Goal: Find contact information: Find contact information

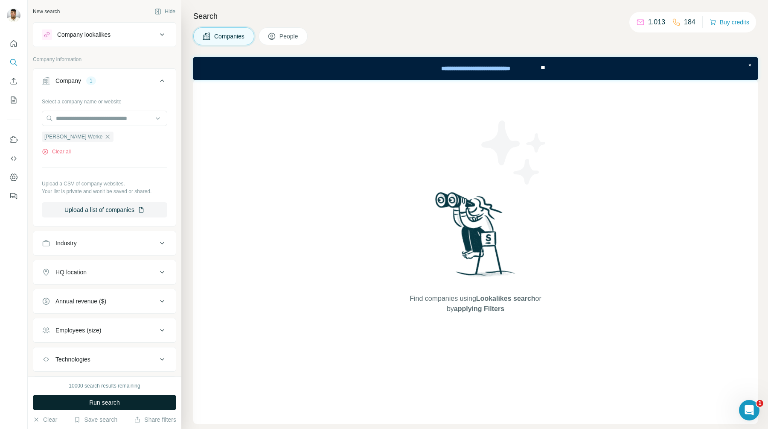
click at [121, 402] on button "Run search" at bounding box center [104, 401] width 143 height 15
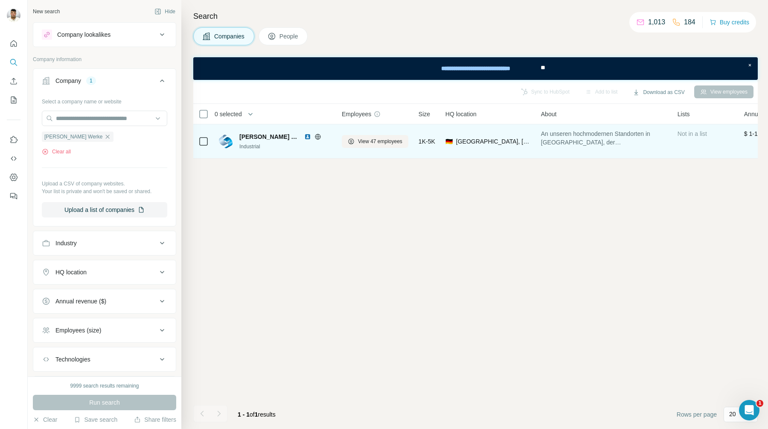
click at [272, 137] on span "[PERSON_NAME] Werke" at bounding box center [270, 136] width 61 height 9
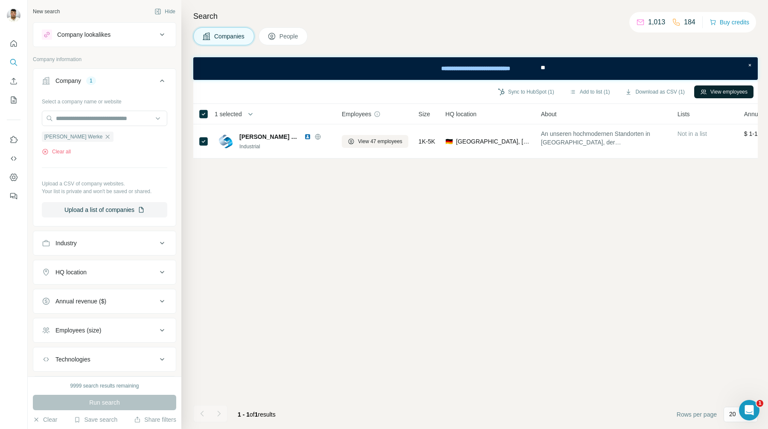
click at [729, 90] on button "View employees" at bounding box center [724, 91] width 59 height 13
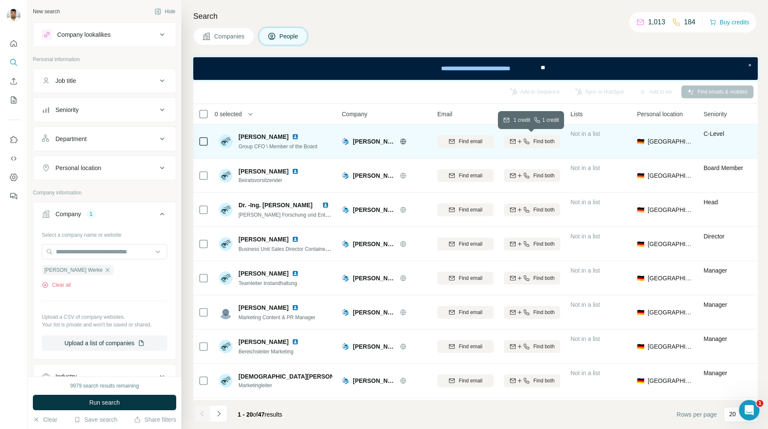
click at [534, 142] on span "Find both" at bounding box center [544, 141] width 21 height 8
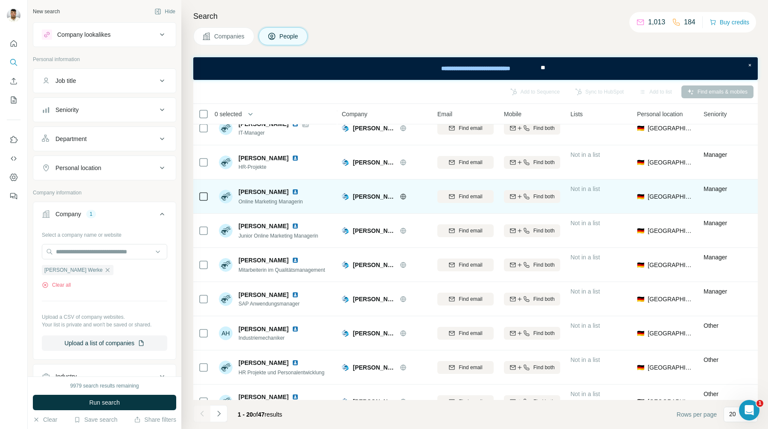
scroll to position [322, 0]
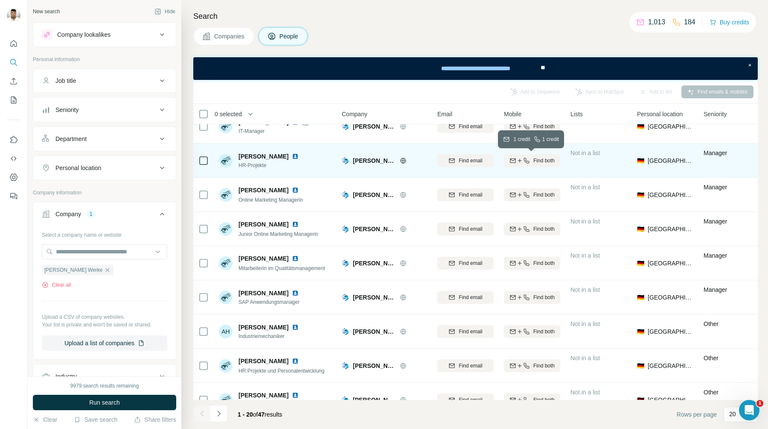
click at [540, 165] on button "Find both" at bounding box center [532, 160] width 56 height 13
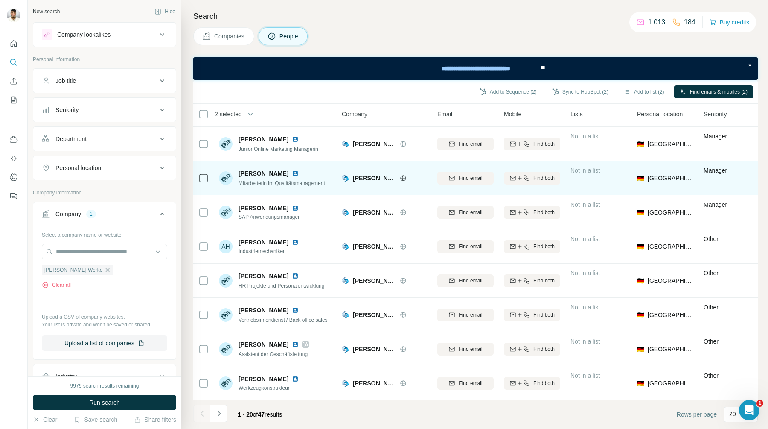
scroll to position [412, 0]
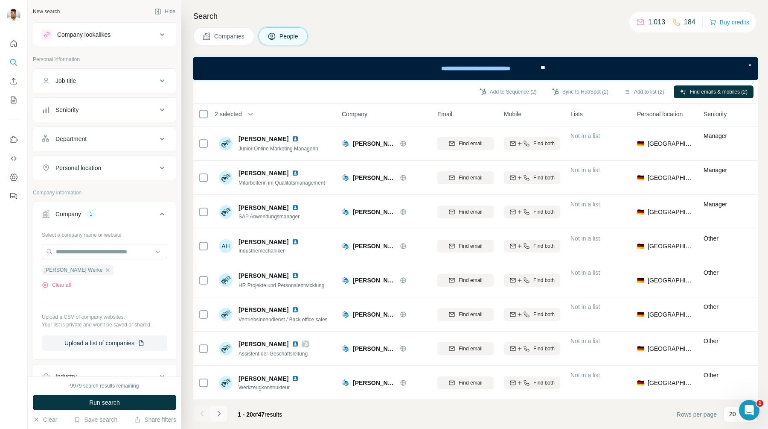
click at [220, 417] on icon "Navigate to next page" at bounding box center [219, 413] width 9 height 9
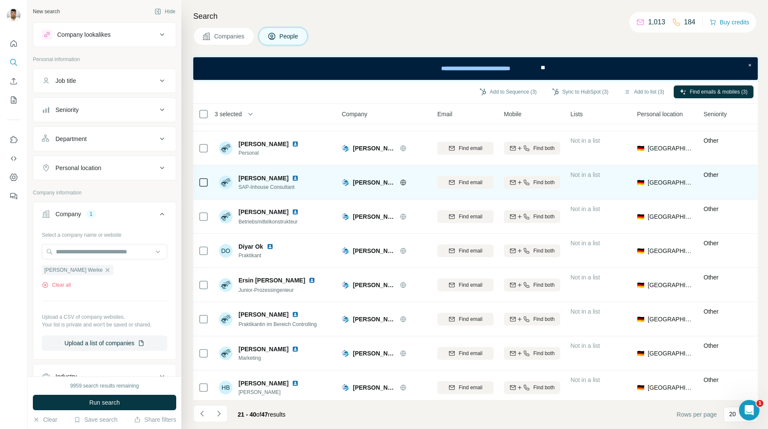
scroll to position [0, 0]
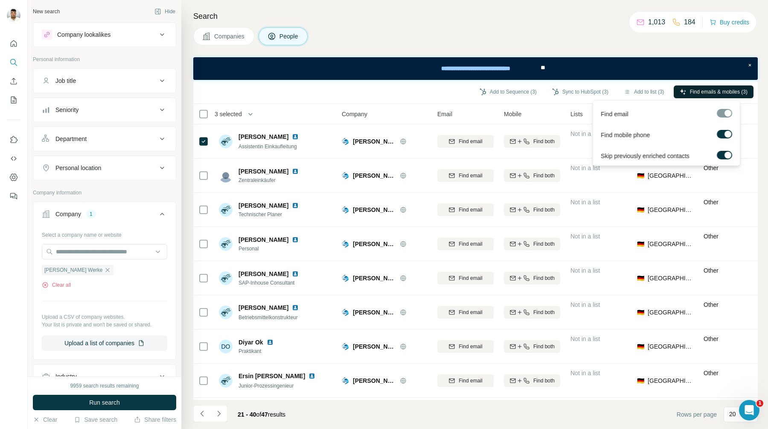
click at [715, 87] on button "Find emails & mobiles (3)" at bounding box center [714, 91] width 80 height 13
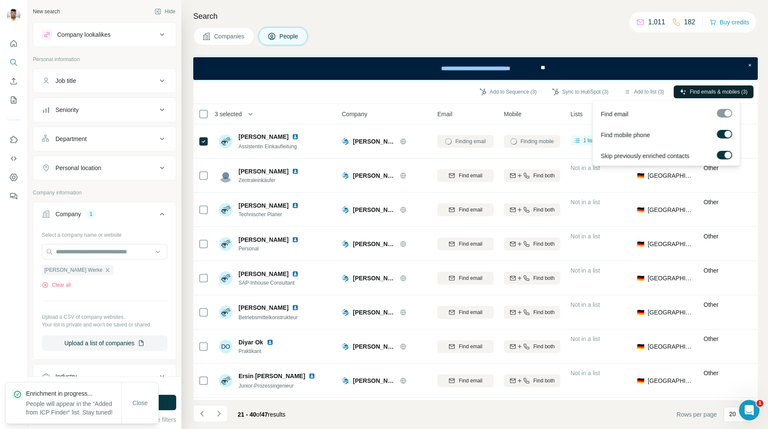
click at [707, 91] on span "Find emails & mobiles (3)" at bounding box center [719, 92] width 58 height 8
click at [705, 92] on span "Find emails & mobiles (3)" at bounding box center [719, 92] width 58 height 8
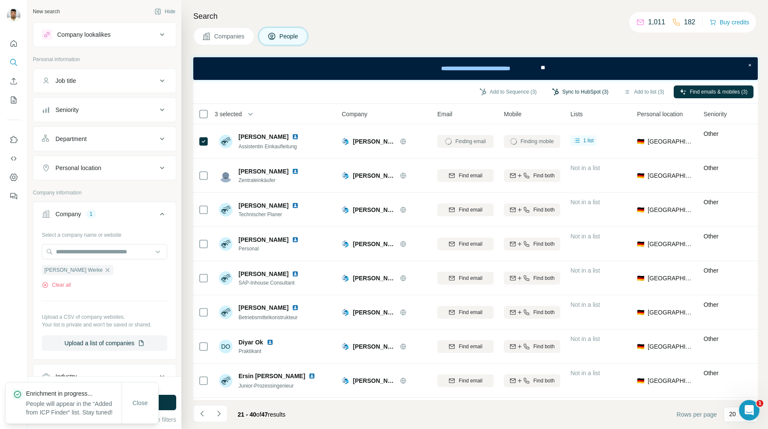
click at [573, 92] on button "Sync to HubSpot (3)" at bounding box center [580, 91] width 68 height 13
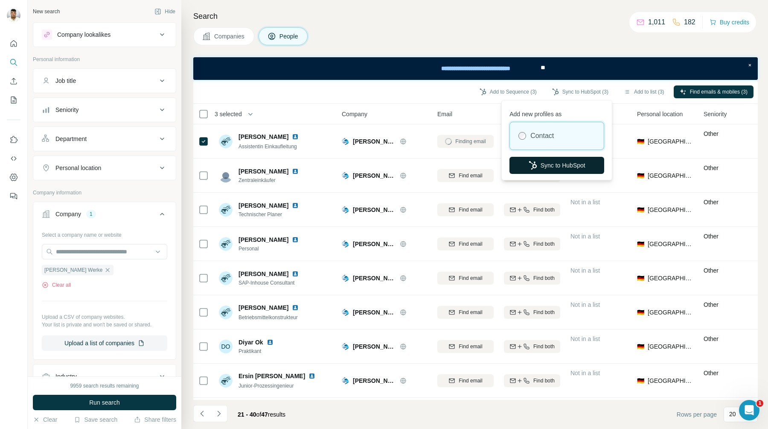
click at [557, 169] on button "Sync to HubSpot" at bounding box center [557, 165] width 95 height 17
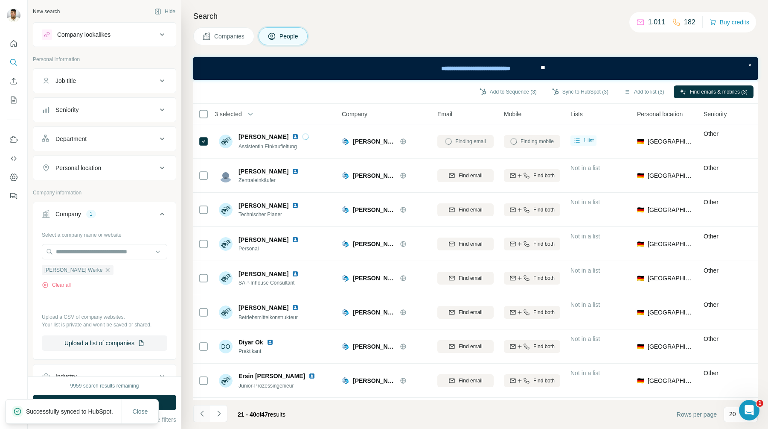
click at [200, 414] on icon "Navigate to previous page" at bounding box center [202, 413] width 9 height 9
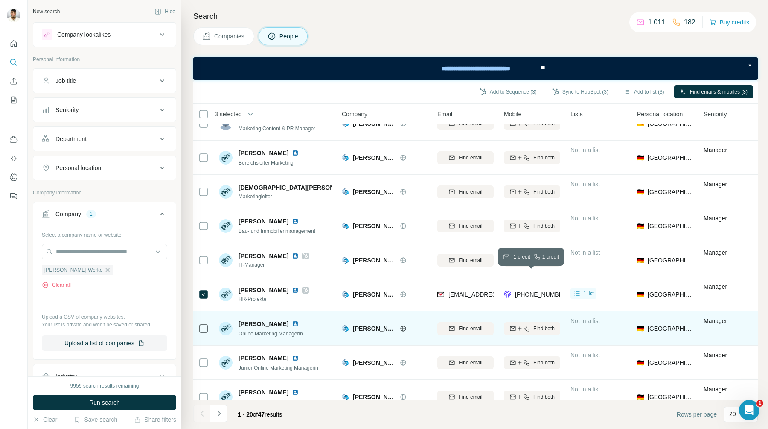
scroll to position [412, 0]
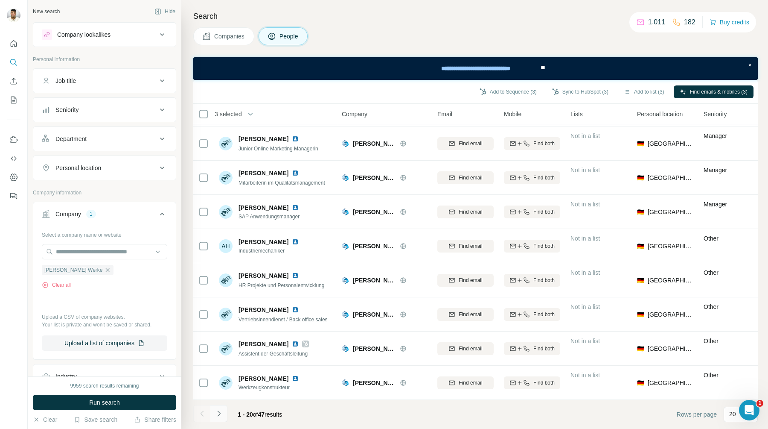
click at [215, 412] on icon "Navigate to next page" at bounding box center [219, 413] width 9 height 9
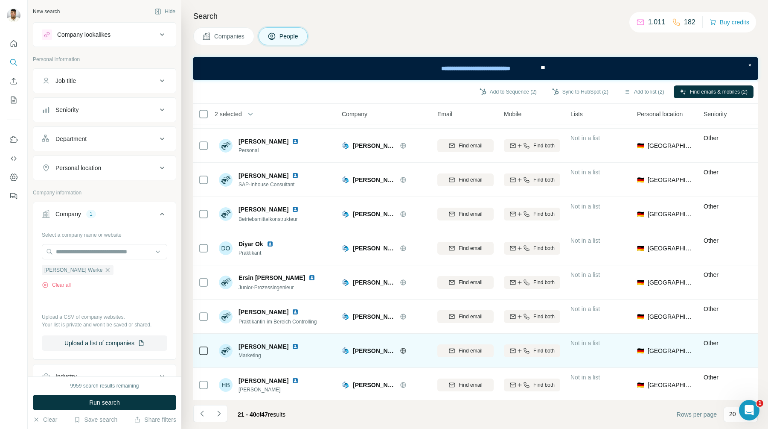
scroll to position [179, 0]
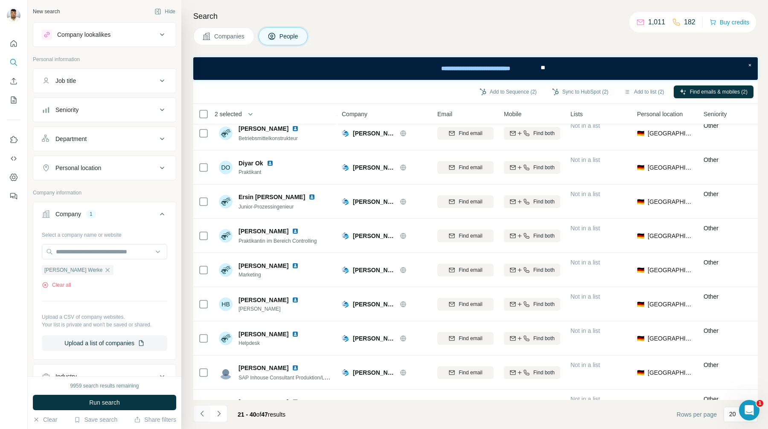
click at [204, 415] on icon "Navigate to previous page" at bounding box center [202, 413] width 9 height 9
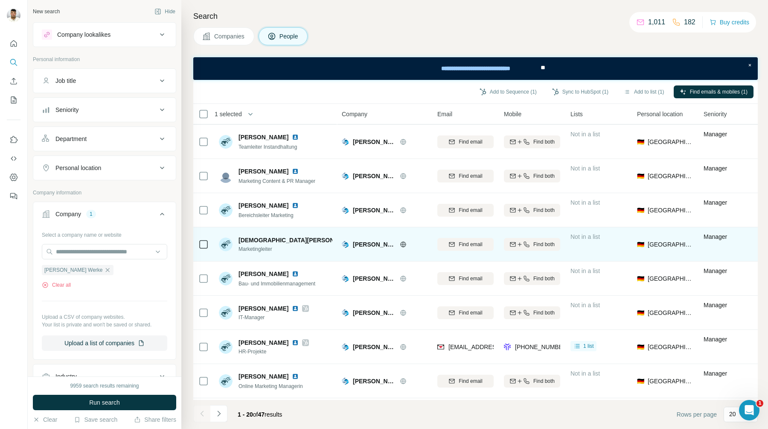
scroll to position [0, 0]
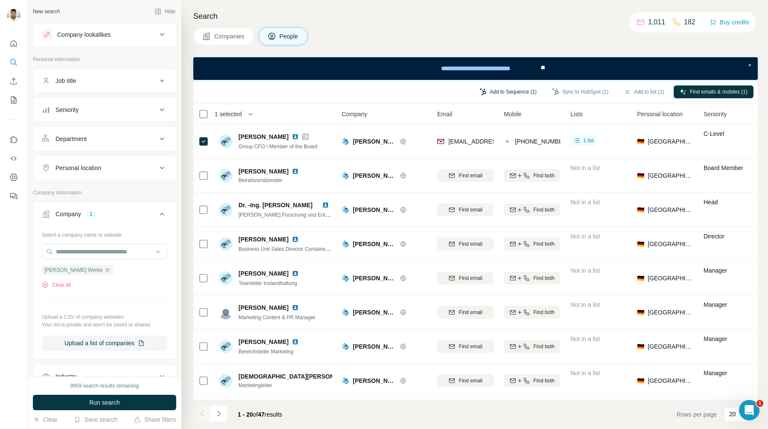
click at [504, 88] on button "Add to Sequence (1)" at bounding box center [508, 91] width 69 height 13
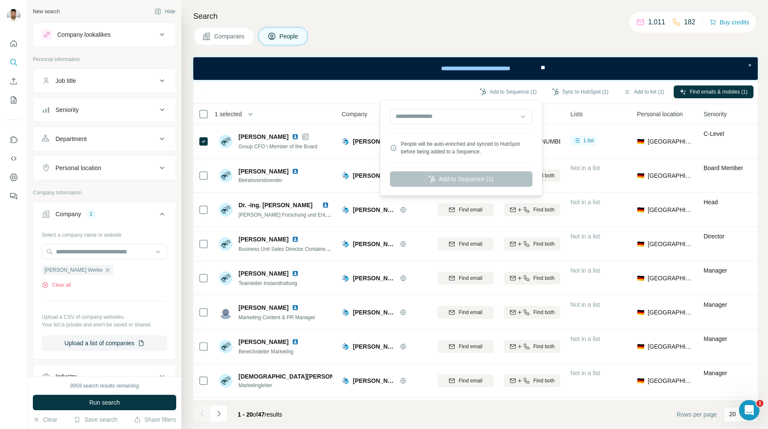
click at [338, 89] on div "Add to Sequence (1) Sync to HubSpot (1) Add to list (1) Find emails & mobiles (…" at bounding box center [476, 91] width 556 height 15
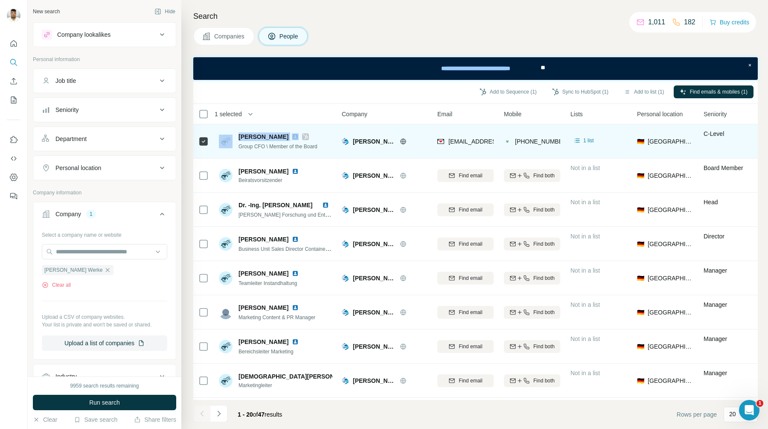
drag, startPoint x: 238, startPoint y: 134, endPoint x: 285, endPoint y: 133, distance: 47.0
click at [285, 133] on div "[PERSON_NAME] Group CFO \ Member of the Board" at bounding box center [268, 141] width 99 height 18
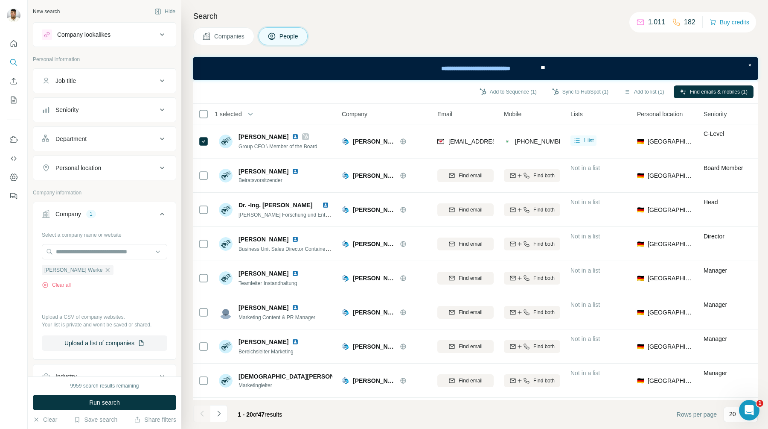
click at [269, 112] on div "1 selected" at bounding box center [262, 114] width 126 height 10
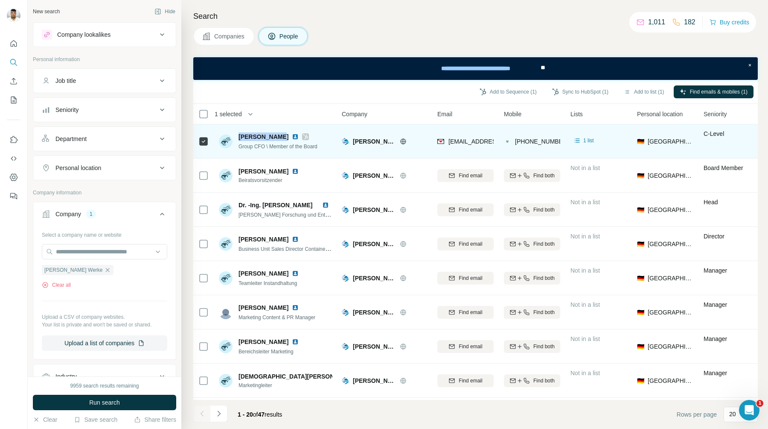
drag, startPoint x: 240, startPoint y: 134, endPoint x: 278, endPoint y: 135, distance: 38.4
click at [278, 135] on span "[PERSON_NAME]" at bounding box center [264, 136] width 50 height 9
copy span "[PERSON_NAME]"
